Goal: Task Accomplishment & Management: Manage account settings

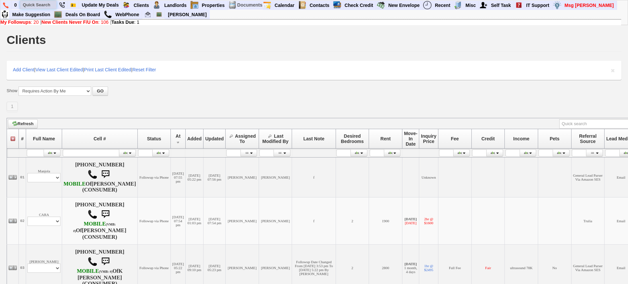
click at [36, 4] on input "text" at bounding box center [38, 5] width 36 height 8
paste input "347) 325-4033"
type input "347) 325-4033"
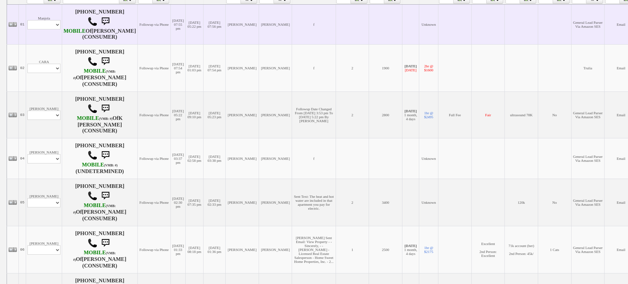
scroll to position [165, 0]
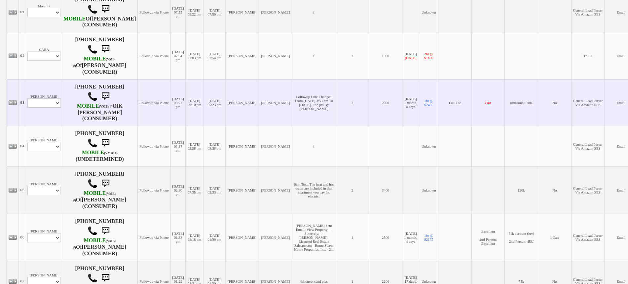
click at [51, 126] on td "KATHY ZELAYA Profile Edit Print Email Externally (Will Not Be Tracked In CRM) C…" at bounding box center [44, 102] width 36 height 47
click at [52, 115] on td "KATHY ZELAYA Profile Edit Print Email Externally (Will Not Be Tracked In CRM) C…" at bounding box center [44, 102] width 36 height 47
click at [52, 108] on select "Profile Edit Print Email Externally (Will Not Be Tracked In CRM) Closed Deals" at bounding box center [43, 103] width 33 height 9
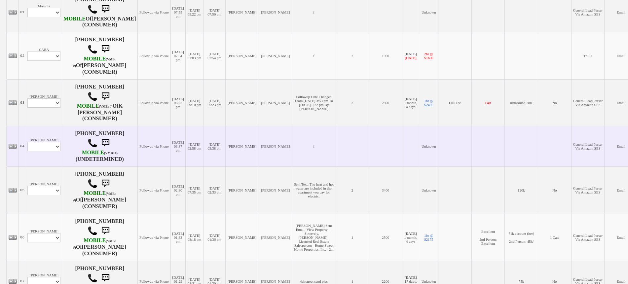
click at [268, 141] on td "[PERSON_NAME]" at bounding box center [275, 146] width 33 height 41
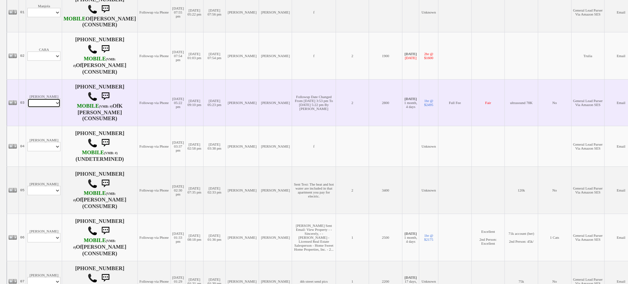
click at [39, 108] on select "Profile Edit Print Email Externally (Will Not Be Tracked In CRM) Closed Deals" at bounding box center [43, 103] width 33 height 9
select select "ChangeURL,/crm/custom/edit_client_form.php?redirect=%2Fcrm%2Fclients.php&id=656…"
click at [27, 104] on select "Profile Edit Print Email Externally (Will Not Be Tracked In CRM) Closed Deals" at bounding box center [43, 103] width 33 height 9
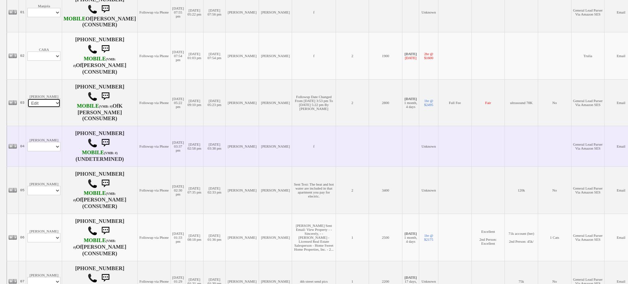
select select
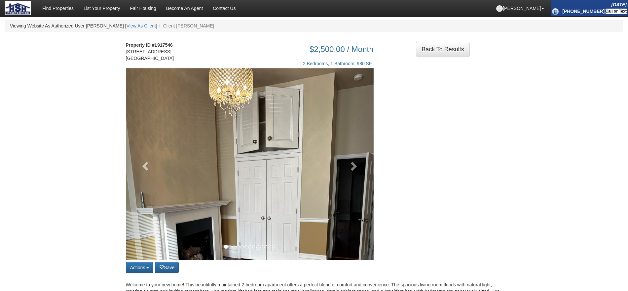
scroll to position [41, 0]
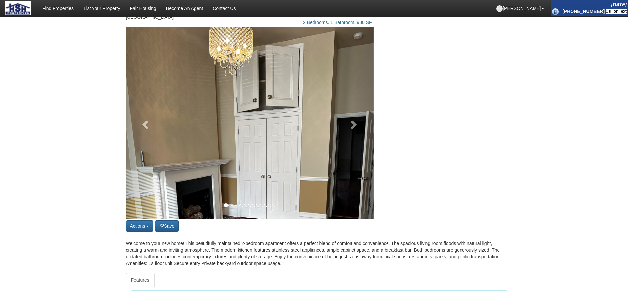
click at [375, 128] on div "Actions Save property Unsave property Back to Results Share on Facebook Share o…" at bounding box center [250, 130] width 258 height 206
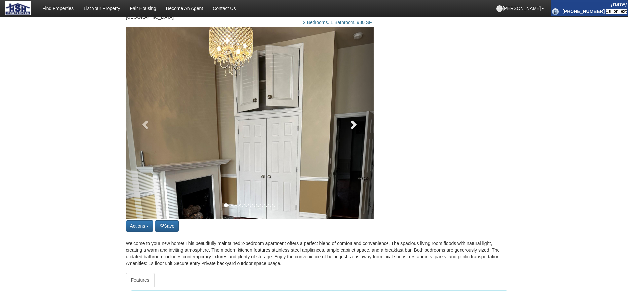
click at [363, 129] on link at bounding box center [354, 123] width 37 height 192
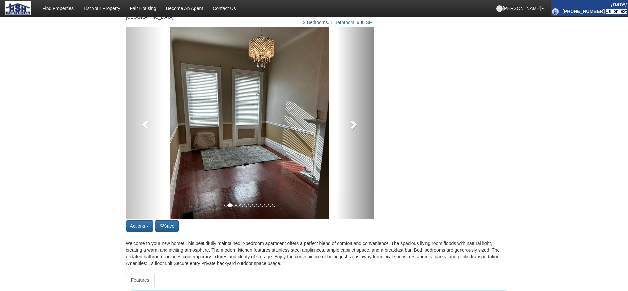
click at [363, 129] on link at bounding box center [354, 123] width 37 height 192
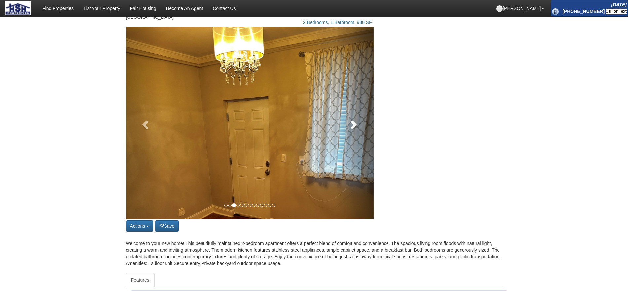
click at [363, 129] on link at bounding box center [354, 123] width 37 height 192
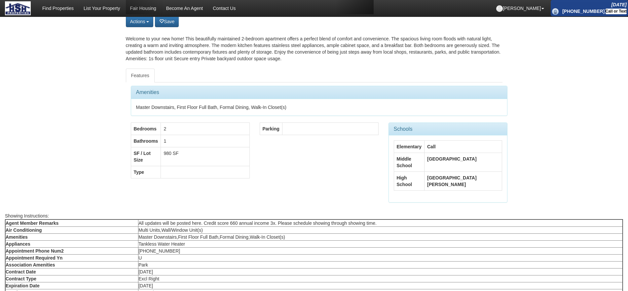
scroll to position [248, 0]
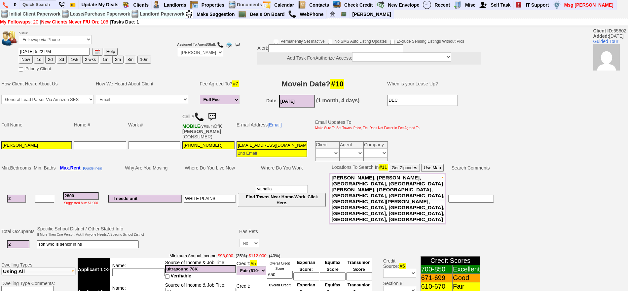
click at [215, 114] on img at bounding box center [212, 116] width 13 height 13
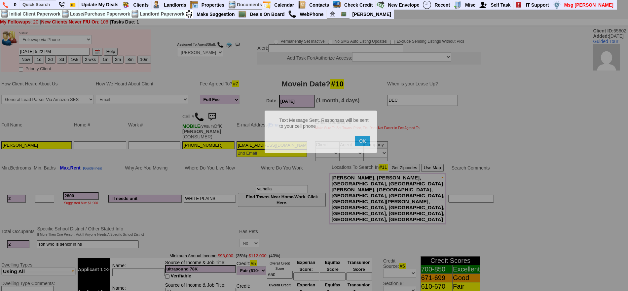
click at [355, 136] on button "OK" at bounding box center [362, 141] width 15 height 11
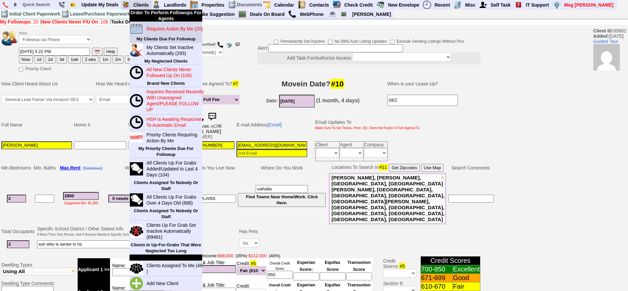
click at [156, 30] on blink "Requires Action By Me (20)" at bounding box center [174, 28] width 56 height 5
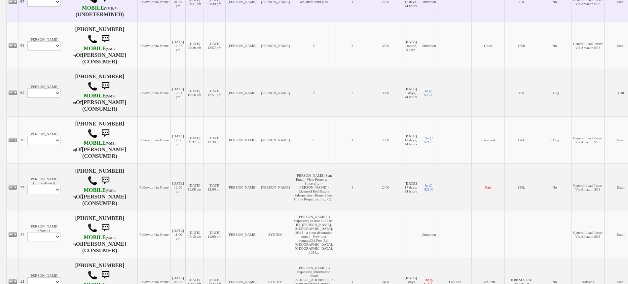
scroll to position [454, 0]
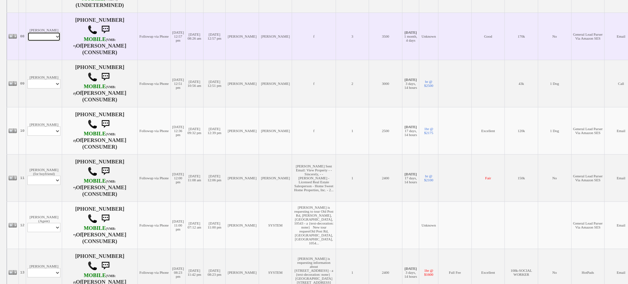
click at [52, 41] on select "Profile Edit Print Email Externally (Will Not Be Tracked In CRM) Closed Deals" at bounding box center [43, 36] width 33 height 9
select select "ChangeURL,/crm/custom/edit_client_form.php?redirect=%2Fcrm%2Fclients.php&id=168…"
click at [27, 41] on select "Profile Edit Print Email Externally (Will Not Be Tracked In CRM) Closed Deals" at bounding box center [43, 36] width 33 height 9
select select
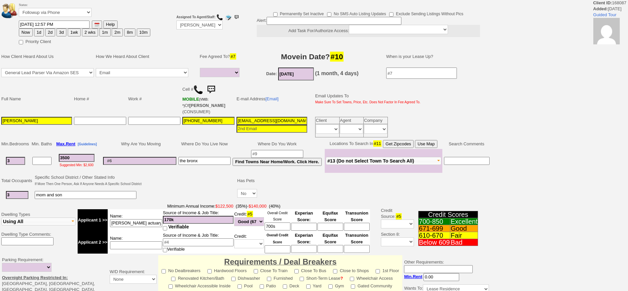
select select
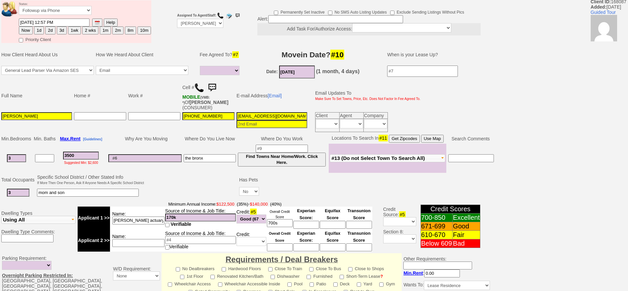
scroll to position [41, 0]
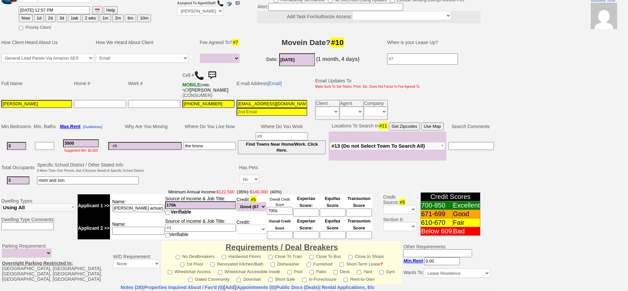
click at [215, 73] on img at bounding box center [212, 75] width 13 height 13
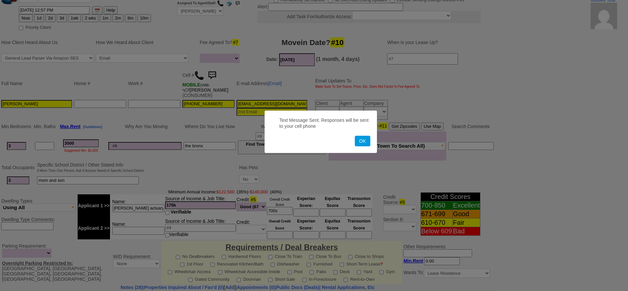
click at [355, 136] on button "OK" at bounding box center [362, 141] width 15 height 11
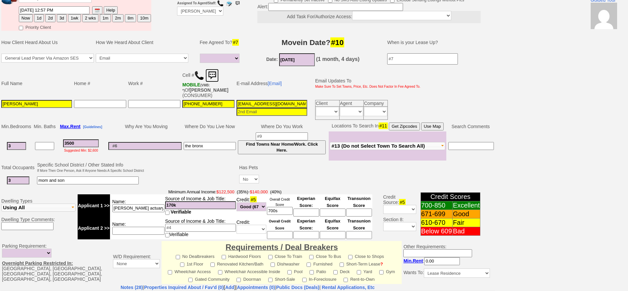
scroll to position [0, 0]
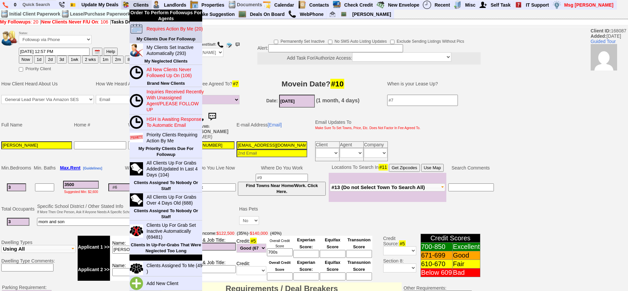
click at [158, 24] on link "Requires Action By Me (20)" at bounding box center [175, 28] width 63 height 9
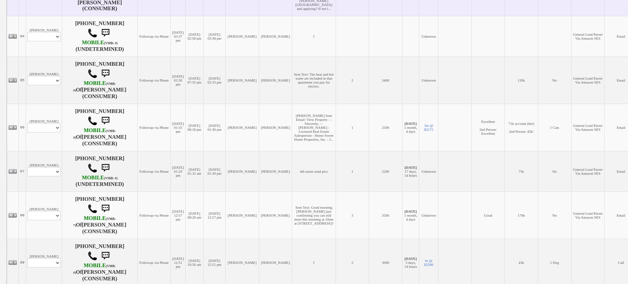
scroll to position [289, 0]
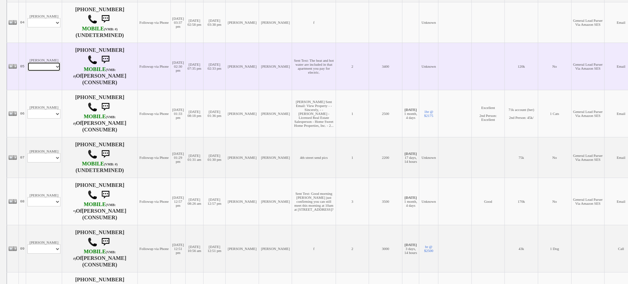
click at [48, 71] on select "Profile Edit Print Email Externally (Will Not Be Tracked In CRM) Closed Deals" at bounding box center [43, 66] width 33 height 9
select select "ChangeURL,/crm/custom/edit_client_form.php?redirect=%2Fcrm%2Fclients.php&id=143…"
click at [27, 71] on select "Profile Edit Print Email Externally (Will Not Be Tracked In CRM) Closed Deals" at bounding box center [43, 66] width 33 height 9
select select
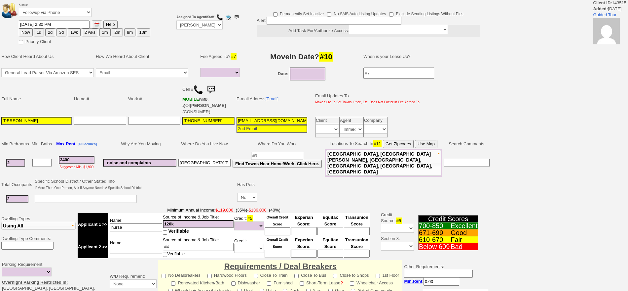
select select
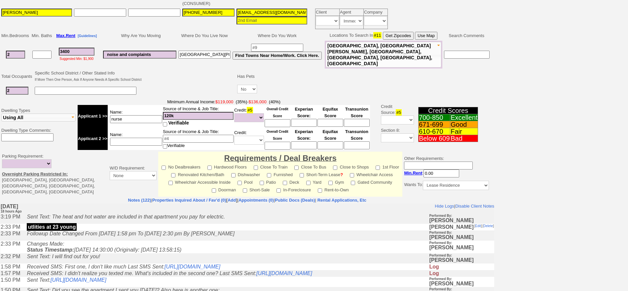
scroll to position [124, 0]
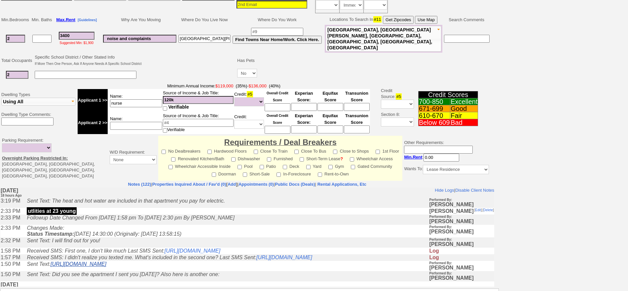
click at [106, 266] on link "https://hshprop.com/?section=view_property&isinternal=1&collection=371219&prope…" at bounding box center [79, 264] width 56 height 6
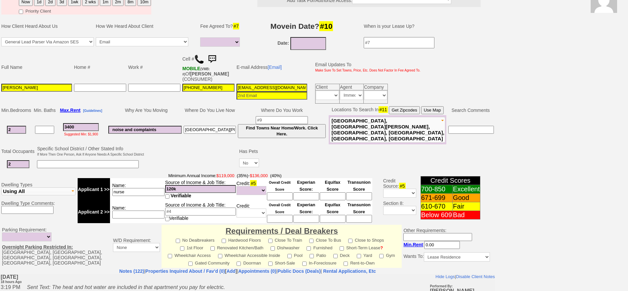
scroll to position [0, 0]
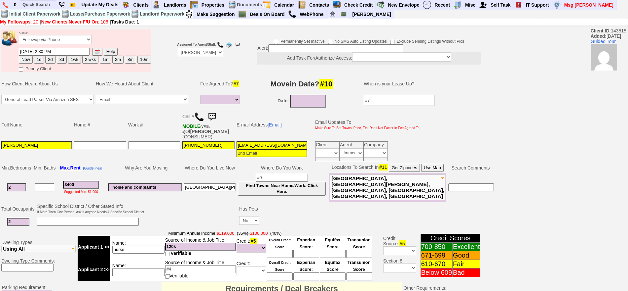
click at [75, 58] on button "1wk" at bounding box center [74, 60] width 13 height 8
type input "10/04/2025 09:27 AM"
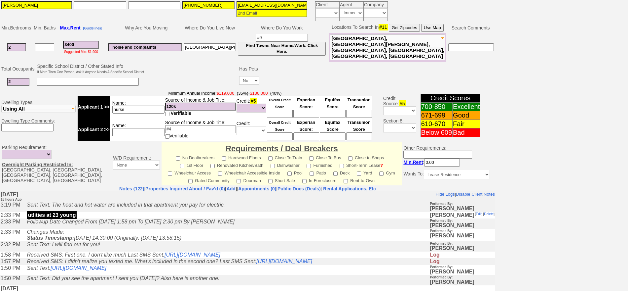
scroll to position [200, 0]
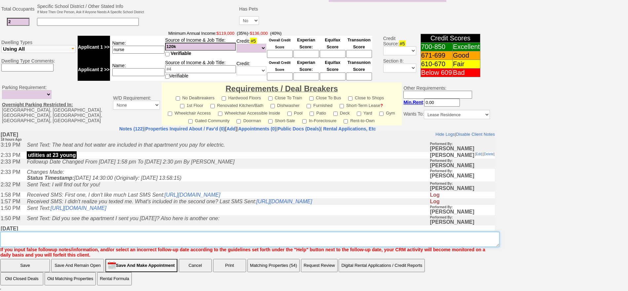
click at [423, 244] on textarea "Insert New Note Here" at bounding box center [249, 238] width 499 height 15
type textarea "f"
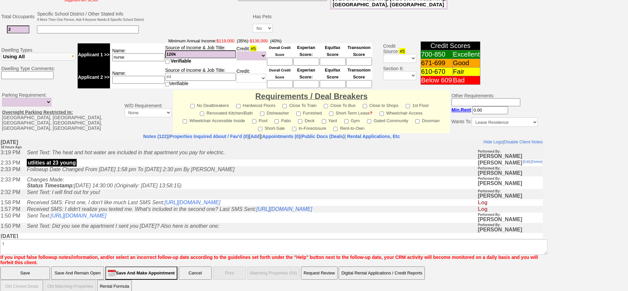
click input "Save" at bounding box center [25, 272] width 50 height 13
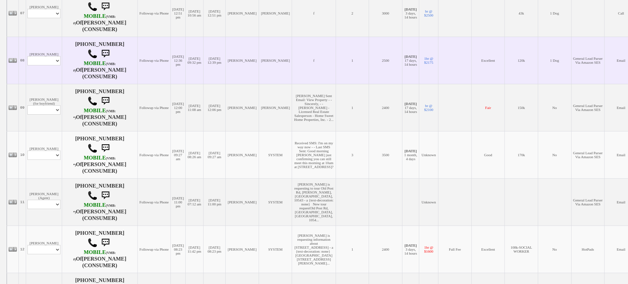
scroll to position [454, 0]
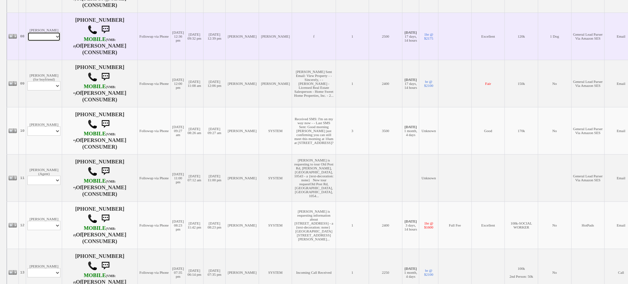
click at [42, 41] on select "Profile Edit Print Email Externally (Will Not Be Tracked In CRM) Closed Deals" at bounding box center [43, 36] width 33 height 9
select select "ChangeURL,/crm/custom/edit_client_form.php?redirect=%2Fcrm%2Fclients.php&id=135…"
click at [27, 41] on select "Profile Edit Print Email Externally (Will Not Be Tracked In CRM) Closed Deals" at bounding box center [43, 36] width 33 height 9
select select
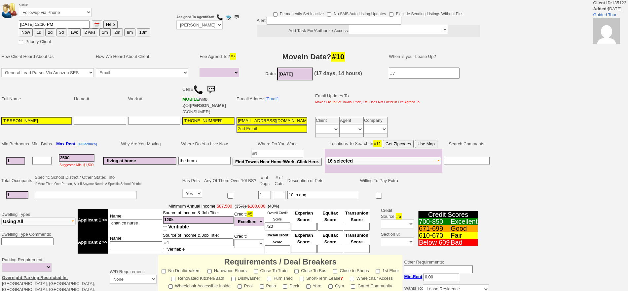
select select
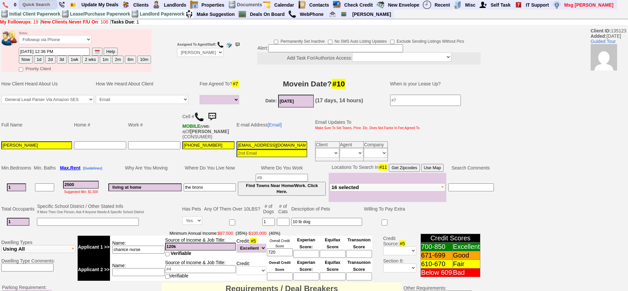
click at [40, 6] on input "text" at bounding box center [38, 4] width 36 height 8
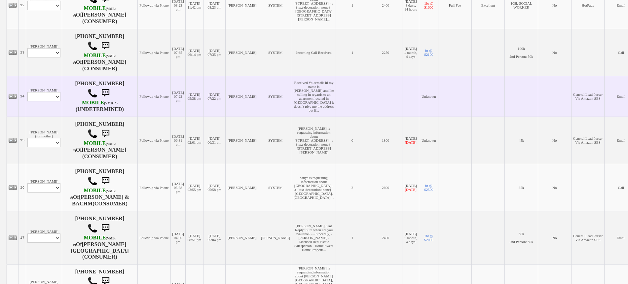
scroll to position [785, 0]
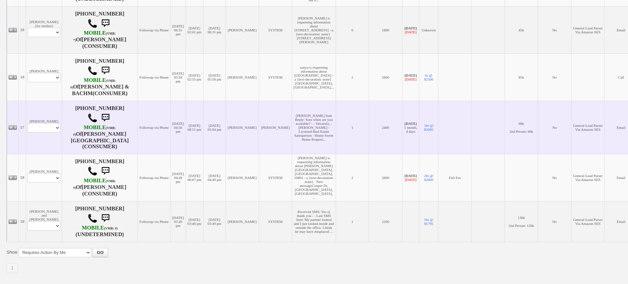
click at [43, 154] on td "[PERSON_NAME] Profile Edit Print Email Externally (Will Not Be Tracked In CRM) …" at bounding box center [44, 127] width 36 height 53
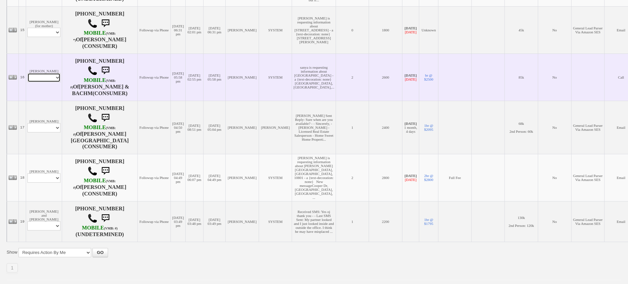
click at [41, 82] on select "Profile Edit Print Email Externally (Will Not Be Tracked In CRM) Closed Deals" at bounding box center [43, 77] width 33 height 9
select select "ChangeURL,/crm/custom/edit_client_form.php?redirect=%2Fcrm%2Fclients.php&id=167…"
click at [27, 82] on select "Profile Edit Print Email Externally (Will Not Be Tracked In CRM) Closed Deals" at bounding box center [43, 77] width 33 height 9
select select
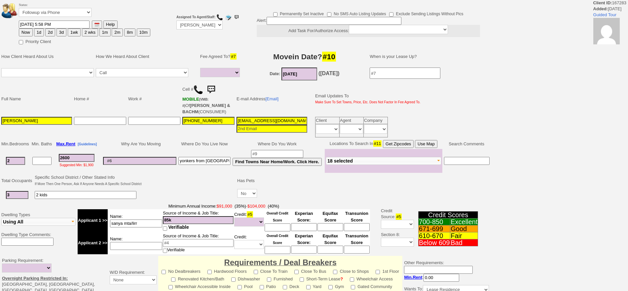
select select
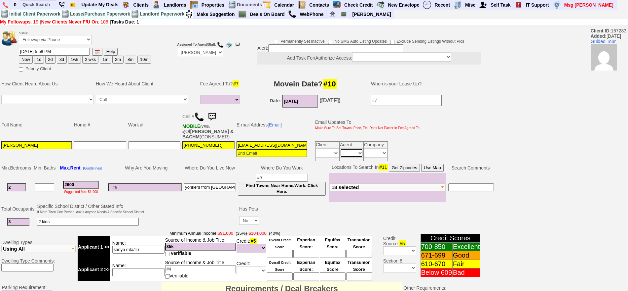
click at [356, 153] on select "Immediately Daily" at bounding box center [351, 152] width 23 height 9
select select "Immediately"
click at [340, 148] on select "Immediately Daily" at bounding box center [351, 152] width 23 height 9
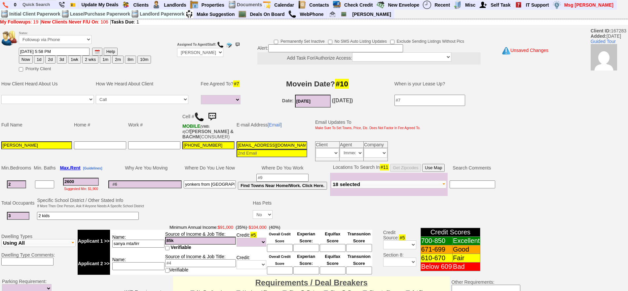
click at [72, 60] on button "1wk" at bounding box center [74, 60] width 13 height 8
type input "10/04/2025 09:28 AM"
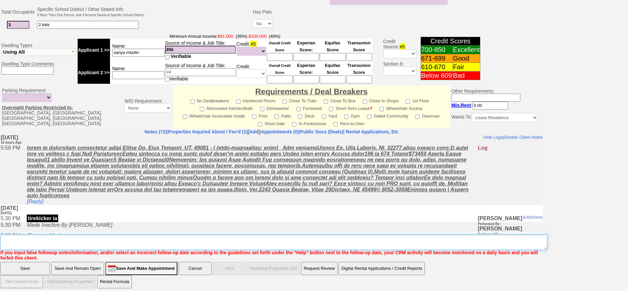
click at [303, 239] on textarea "Insert New Note Here" at bounding box center [273, 241] width 547 height 15
type textarea "armett not avail fu"
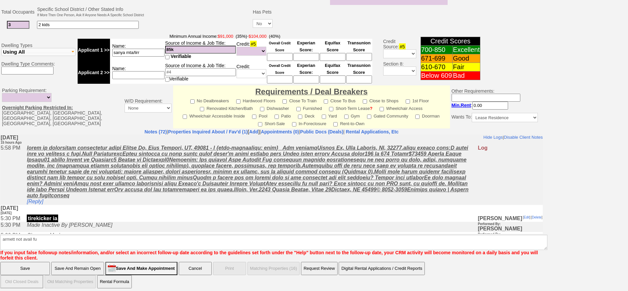
click input "Save" at bounding box center [25, 267] width 50 height 13
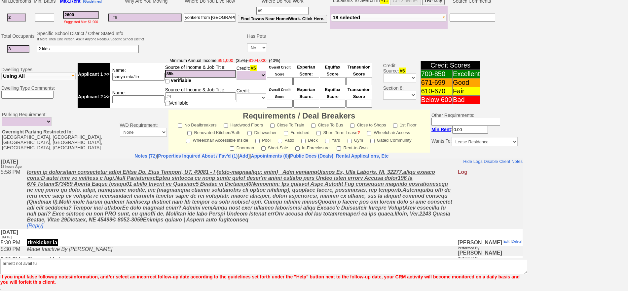
scroll to position [167, 0]
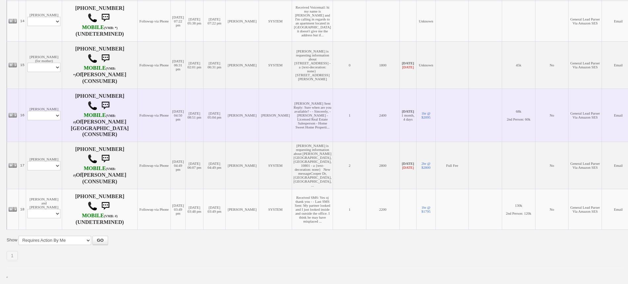
scroll to position [820, 0]
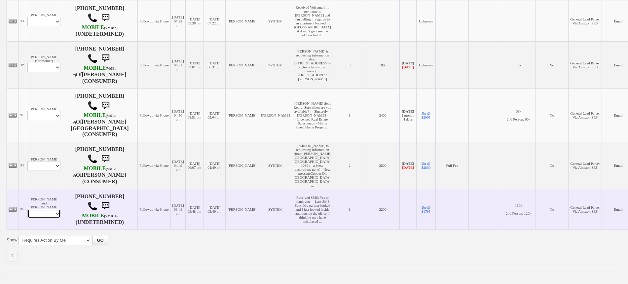
click at [50, 209] on select "Profile Edit Print Email Externally (Will Not Be Tracked In CRM) Closed Deals" at bounding box center [43, 213] width 33 height 9
select select "ChangeURL,/crm/custom/edit_client_form.php?redirect=%2Fcrm%2Fclients.php&id=166…"
click at [27, 209] on select "Profile Edit Print Email Externally (Will Not Be Tracked In CRM) Closed Deals" at bounding box center [43, 213] width 33 height 9
select select
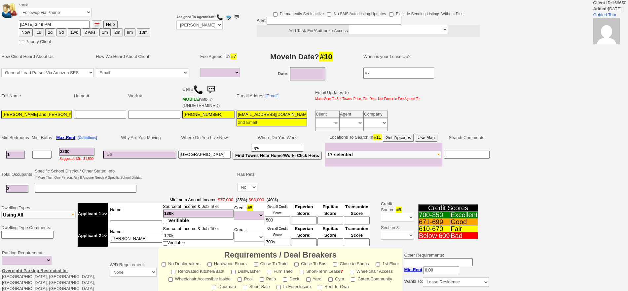
select select
click at [52, 32] on button "2d" at bounding box center [50, 32] width 10 height 8
type input "09/29/2025 09:28 AM"
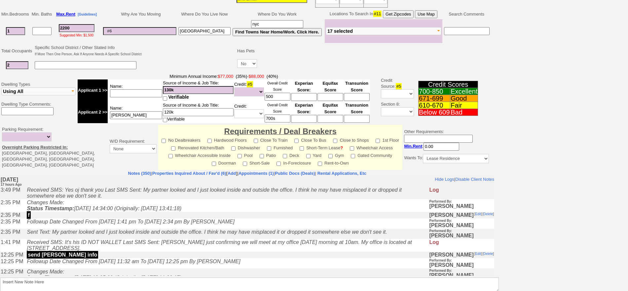
scroll to position [167, 0]
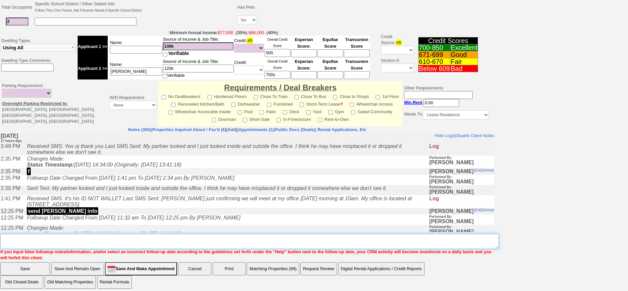
click at [281, 233] on textarea "Insert New Note Here" at bounding box center [249, 240] width 499 height 15
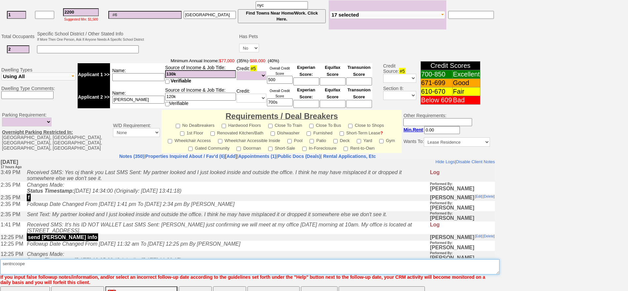
scroll to position [194, 0]
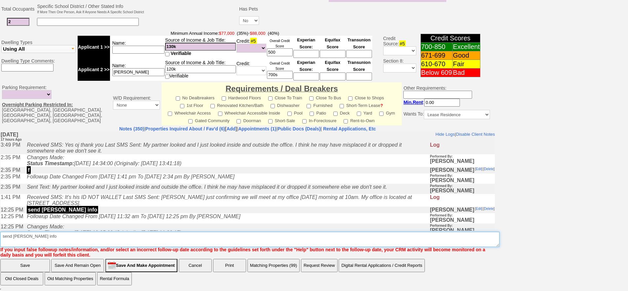
type textarea "send cooper info"
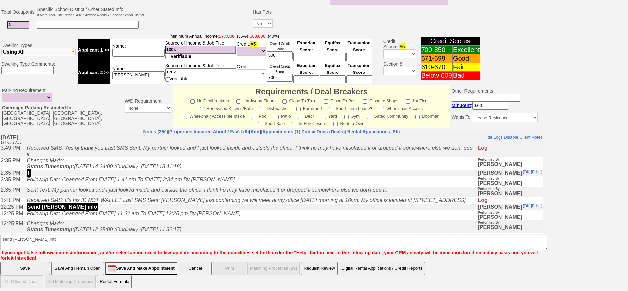
click input "Save" at bounding box center [25, 267] width 50 height 13
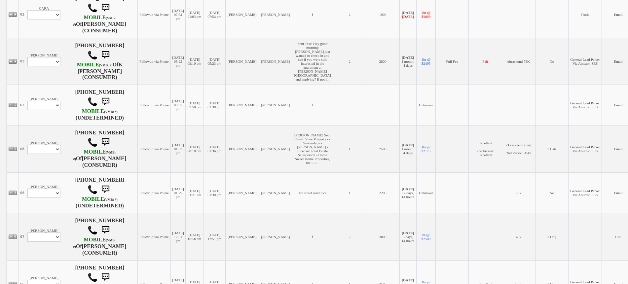
scroll to position [248, 0]
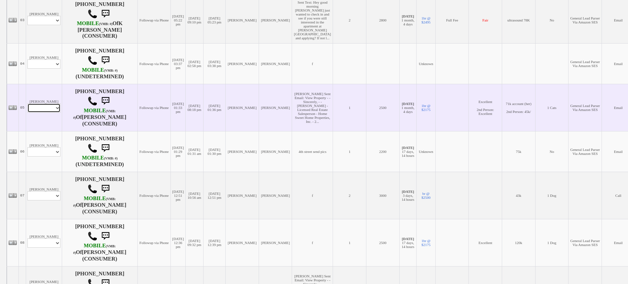
click at [50, 113] on select "Profile Edit Print Email Externally (Will Not Be Tracked In CRM) Closed Deals" at bounding box center [43, 107] width 33 height 9
select select "ChangeURL,/crm/custom/edit_client_form.php?redirect=%2Fcrm%2Fclients.php&id=123…"
click at [27, 113] on select "Profile Edit Print Email Externally (Will Not Be Tracked In CRM) Closed Deals" at bounding box center [43, 107] width 33 height 9
select select
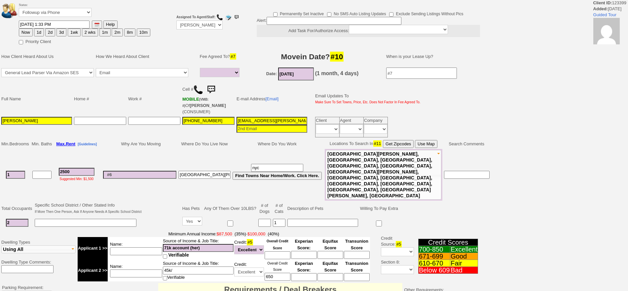
select select
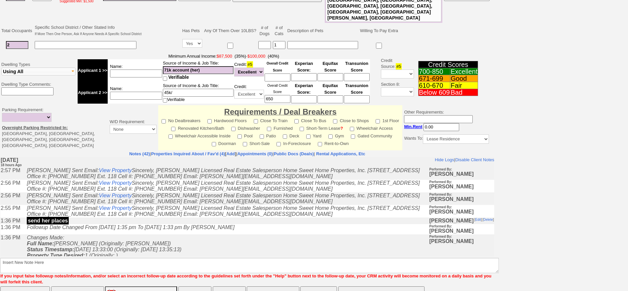
scroll to position [200, 0]
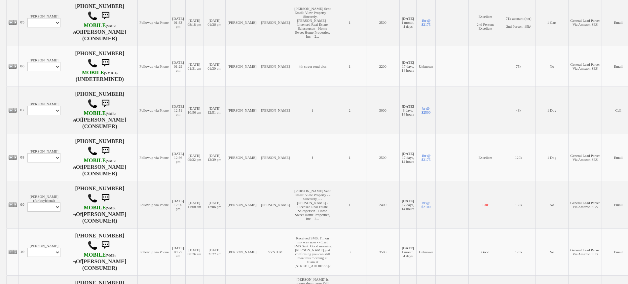
scroll to position [372, 0]
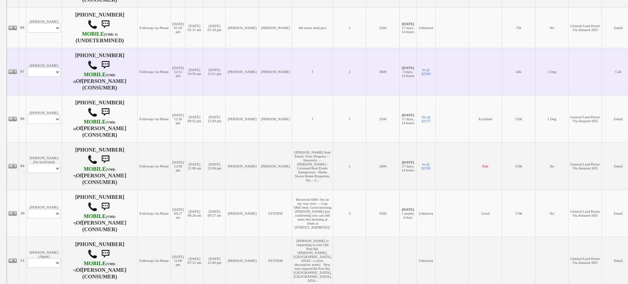
click at [44, 79] on td "Darianna Profile Edit Print Email Externally (Will Not Be Tracked In CRM) Close…" at bounding box center [44, 71] width 36 height 47
click at [44, 77] on select "Profile Edit Print Email Externally (Will Not Be Tracked In CRM) Closed Deals" at bounding box center [43, 71] width 33 height 9
select select "ChangeURL,/crm/custom/edit_client_form.php?redirect=%2Fcrm%2Fclients.php&id=168…"
click at [27, 77] on select "Profile Edit Print Email Externally (Will Not Be Tracked In CRM) Closed Deals" at bounding box center [43, 71] width 33 height 9
select select
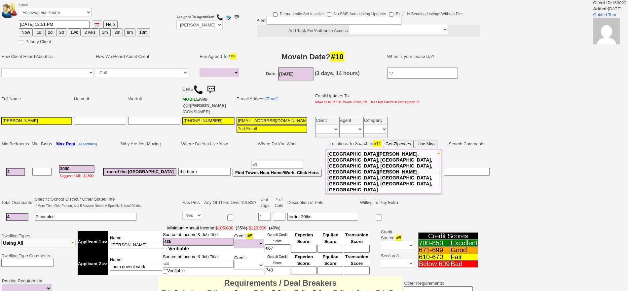
select select
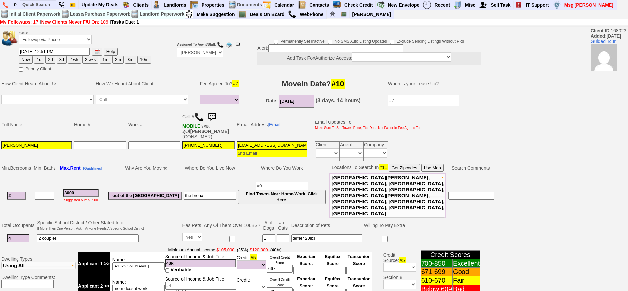
click at [217, 116] on img at bounding box center [212, 116] width 13 height 13
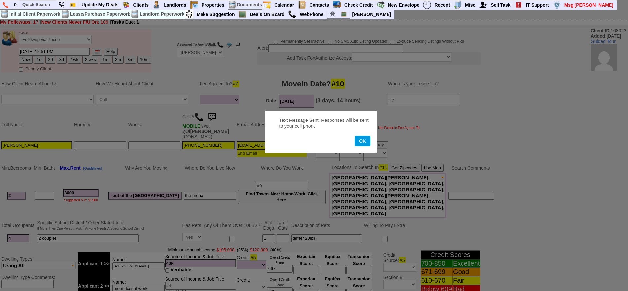
click at [355, 136] on button "OK" at bounding box center [362, 141] width 15 height 11
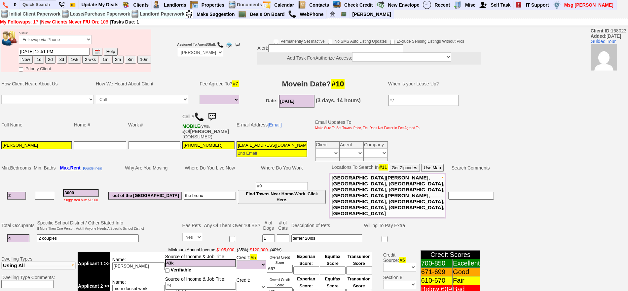
click at [39, 59] on button "1d" at bounding box center [39, 60] width 10 height 8
type input "09/28/2025 09:29 AM"
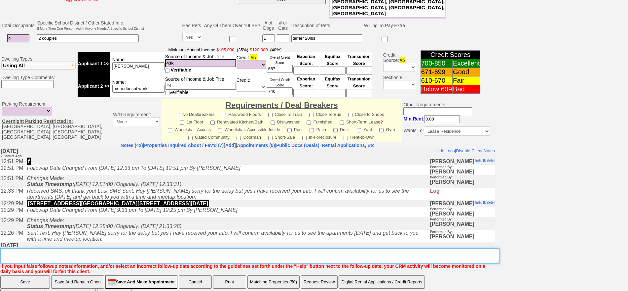
click at [233, 248] on textarea "Insert New Note Here" at bounding box center [249, 255] width 499 height 15
type textarea "f"
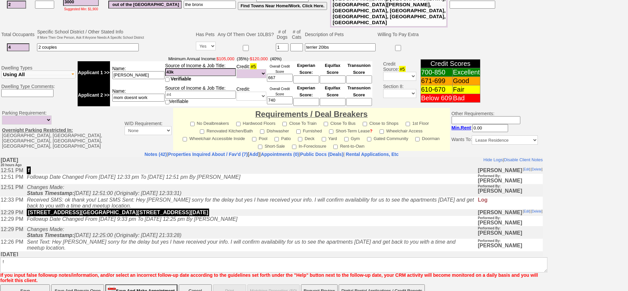
click input "Save" at bounding box center [25, 290] width 50 height 13
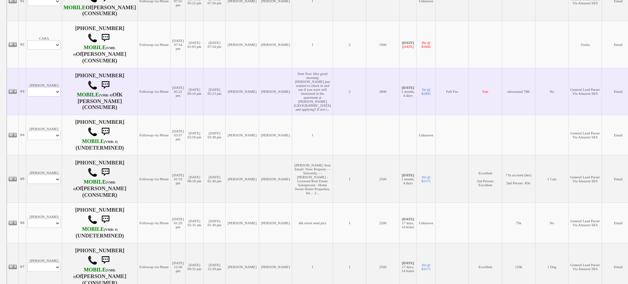
scroll to position [207, 0]
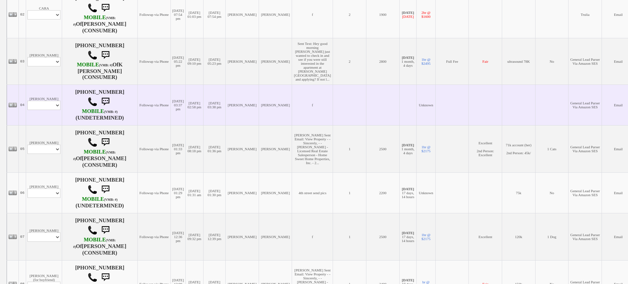
click at [54, 125] on td "[PERSON_NAME] Profile Edit Print Email Externally (Will Not Be Tracked In CRM) …" at bounding box center [44, 105] width 36 height 41
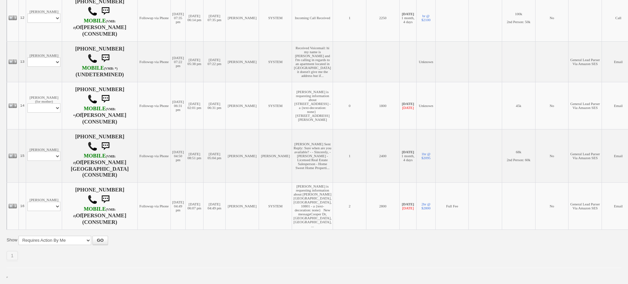
scroll to position [702, 0]
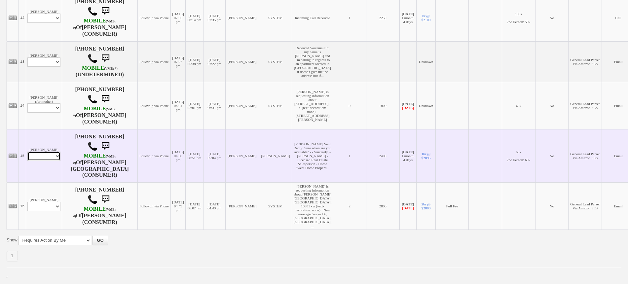
click at [45, 161] on select "Profile Edit Print Email Externally (Will Not Be Tracked In CRM) Closed Deals" at bounding box center [43, 156] width 33 height 9
select select "ChangeURL,/crm/custom/edit_client_form.php?redirect=%2Fcrm%2Fclients.php&id=164…"
click at [27, 161] on select "Profile Edit Print Email Externally (Will Not Be Tracked In CRM) Closed Deals" at bounding box center [43, 156] width 33 height 9
select select
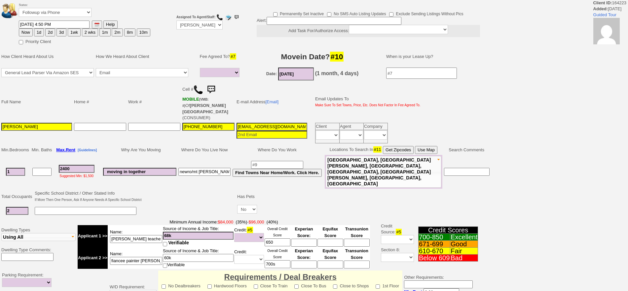
select select
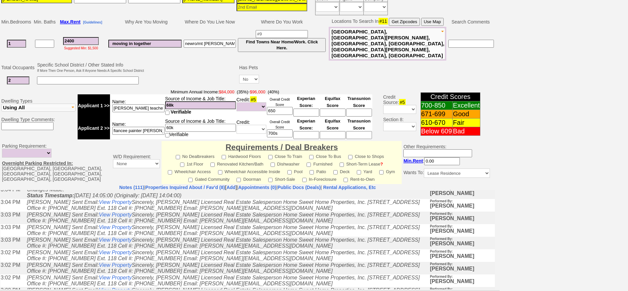
scroll to position [289, 0]
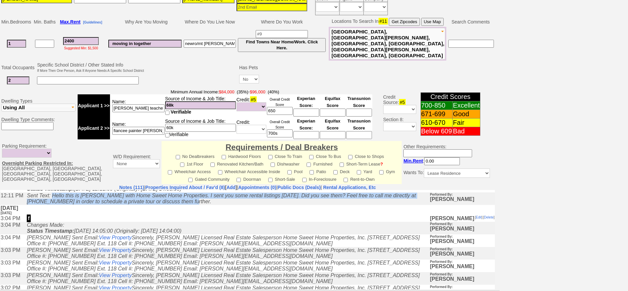
drag, startPoint x: 185, startPoint y: 214, endPoint x: 57, endPoint y: 206, distance: 128.8
click at [57, 204] on td "Sent Text: Hello this is Jorge with Home Sweet Home Properties. I sent you some…" at bounding box center [226, 198] width 406 height 13
copy icon "Hello this is Jorge with Home Sweet Home Properties. I sent you some rental lis…"
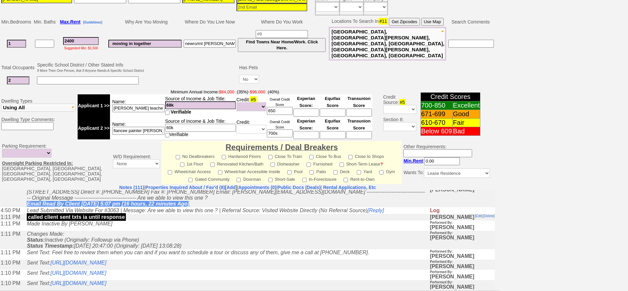
scroll to position [0, 0]
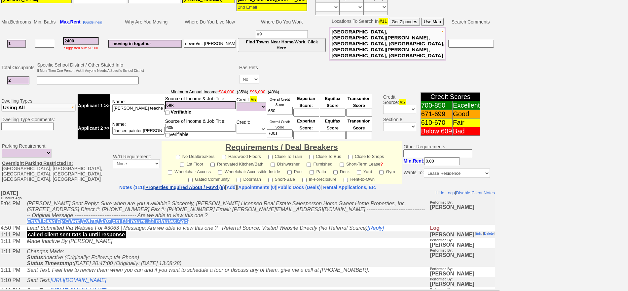
click at [158, 184] on link "Properties Inquired About / Fav'd (8)" at bounding box center [185, 186] width 80 height 5
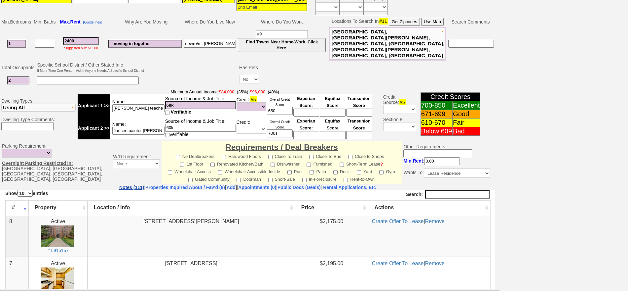
click at [119, 184] on link "Notes (111)" at bounding box center [131, 186] width 25 height 5
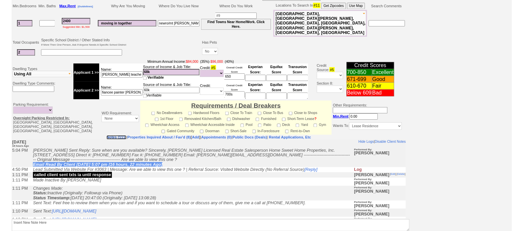
scroll to position [165, 0]
